Goal: Information Seeking & Learning: Learn about a topic

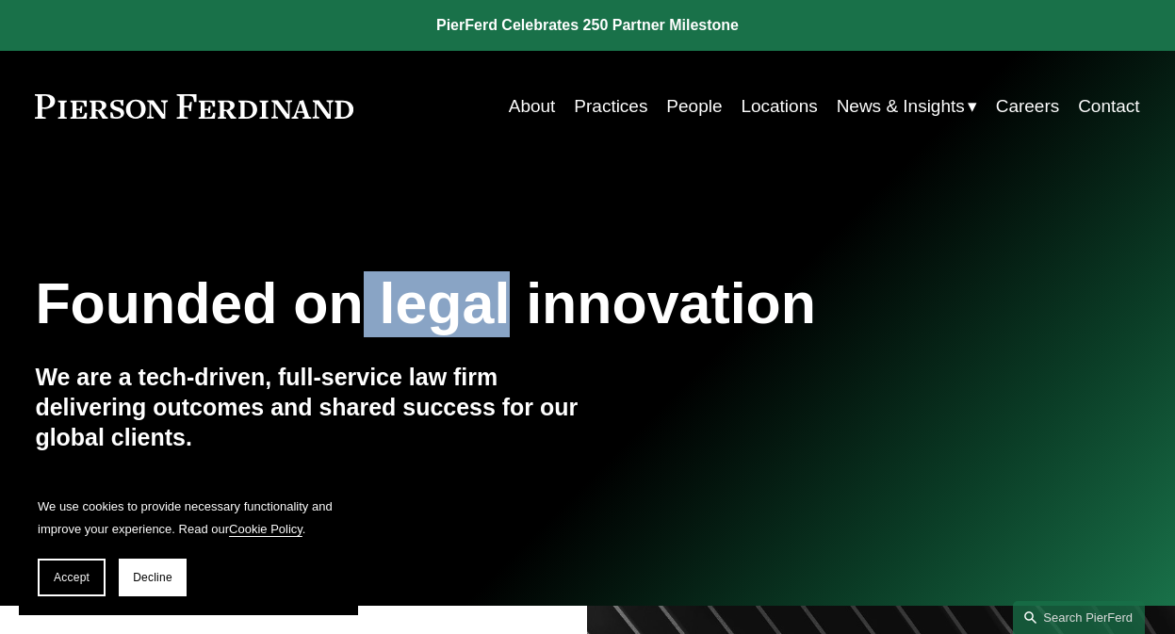
drag, startPoint x: 507, startPoint y: 317, endPoint x: 355, endPoint y: 317, distance: 151.7
click at [355, 317] on h1 "Founded on legal innovation" at bounding box center [495, 304] width 921 height 66
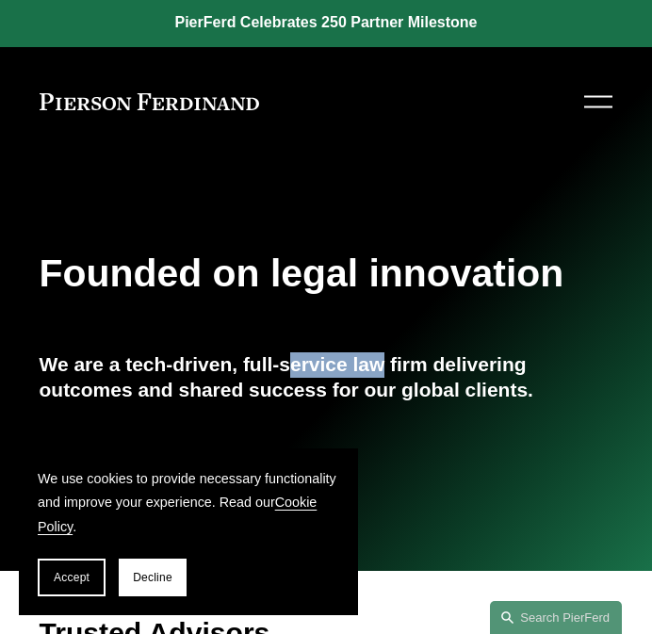
drag, startPoint x: 382, startPoint y: 368, endPoint x: 299, endPoint y: 368, distance: 82.9
click at [299, 368] on h4 "We are a tech-driven, full-service law firm delivering outcomes and shared succ…" at bounding box center [327, 377] width 574 height 50
drag, startPoint x: 285, startPoint y: 274, endPoint x: 305, endPoint y: 276, distance: 20.8
click at [305, 276] on h1 "Founded on legal innovation" at bounding box center [327, 274] width 574 height 44
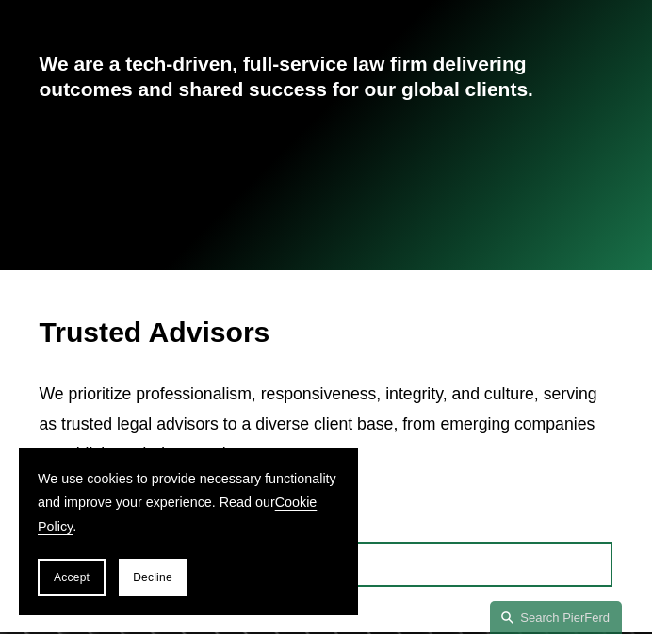
scroll to position [409, 0]
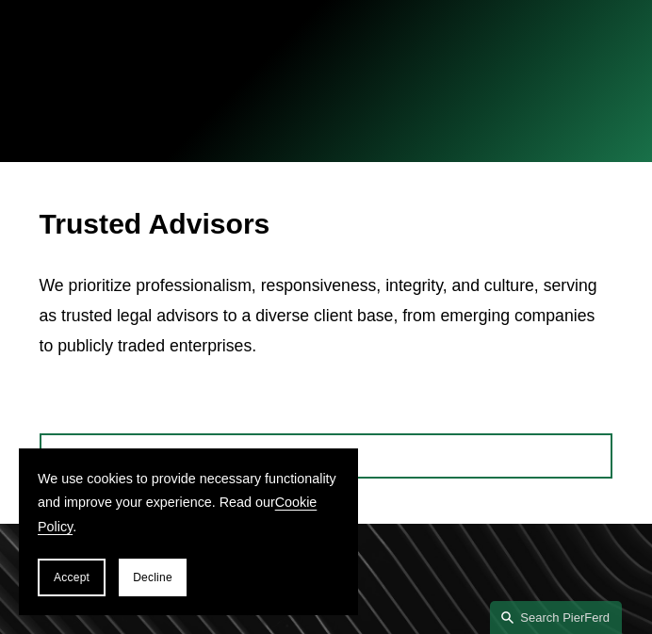
click at [466, 276] on p "We prioritize professionalism, responsiveness, integrity, and culture, serving …" at bounding box center [327, 316] width 574 height 90
drag, startPoint x: 447, startPoint y: 286, endPoint x: 389, endPoint y: 289, distance: 57.6
click at [389, 289] on p "We prioritize professionalism, responsiveness, integrity, and culture, serving …" at bounding box center [327, 316] width 574 height 90
click at [344, 268] on div "Trusted Advisors We prioritize professionalism, responsiveness, integrity, and …" at bounding box center [327, 284] width 574 height 155
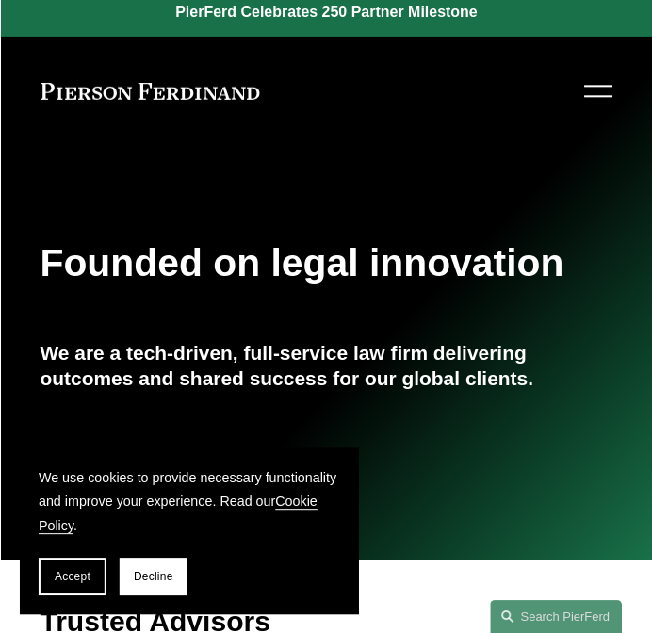
scroll to position [0, 0]
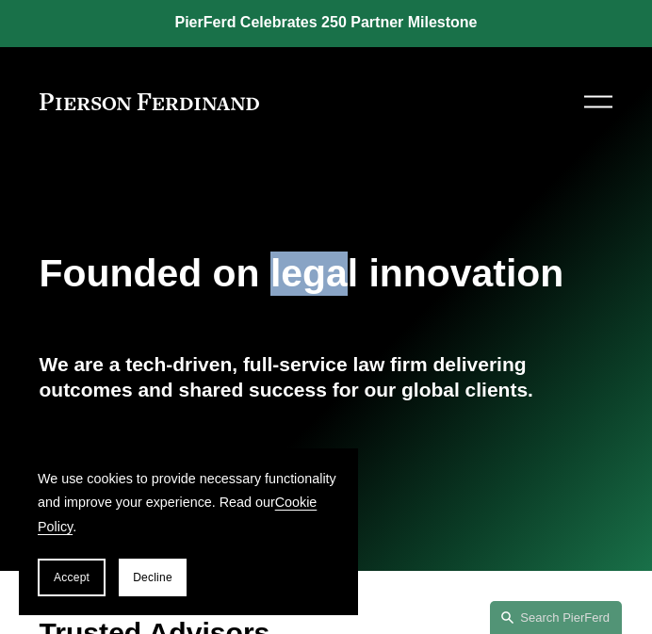
drag, startPoint x: 276, startPoint y: 270, endPoint x: 355, endPoint y: 285, distance: 80.6
click at [355, 285] on h1 "Founded on legal innovation" at bounding box center [327, 274] width 574 height 44
